Goal: Navigation & Orientation: Find specific page/section

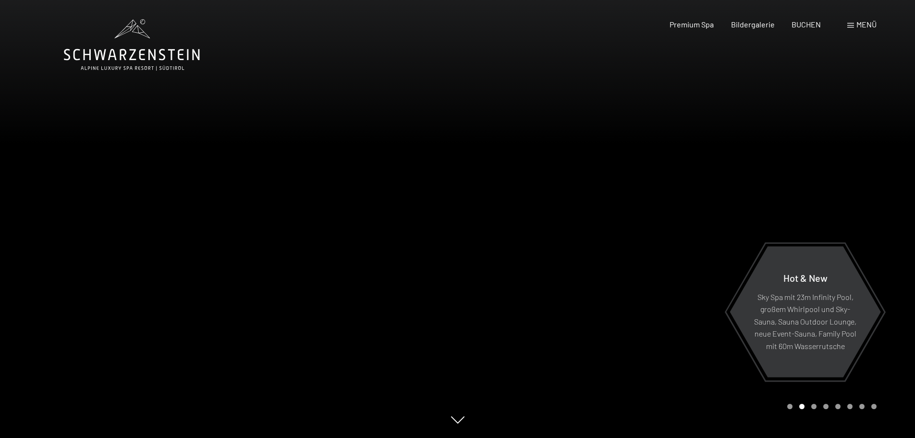
click at [852, 24] on span at bounding box center [850, 25] width 7 height 5
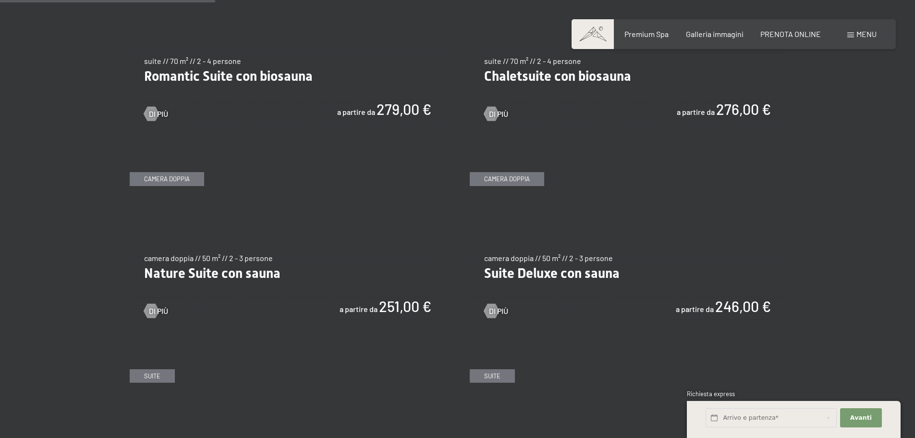
scroll to position [720, 0]
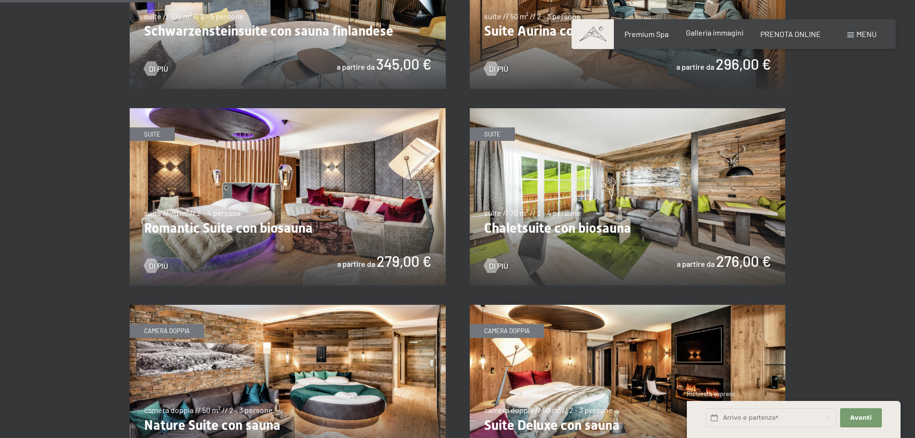
click at [724, 36] on span "Galleria immagini" at bounding box center [715, 32] width 58 height 9
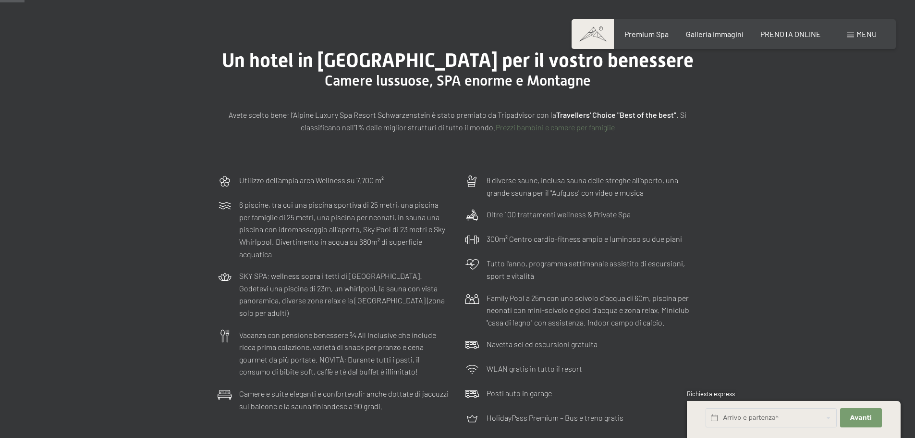
scroll to position [0, 0]
